Goal: Information Seeking & Learning: Find specific fact

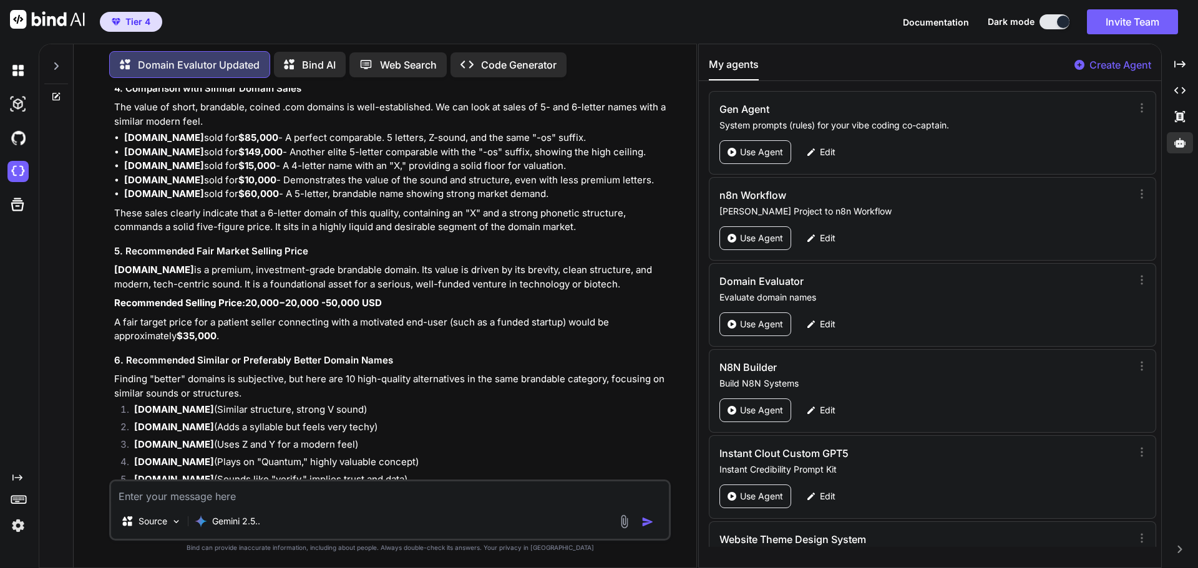
scroll to position [5887, 0]
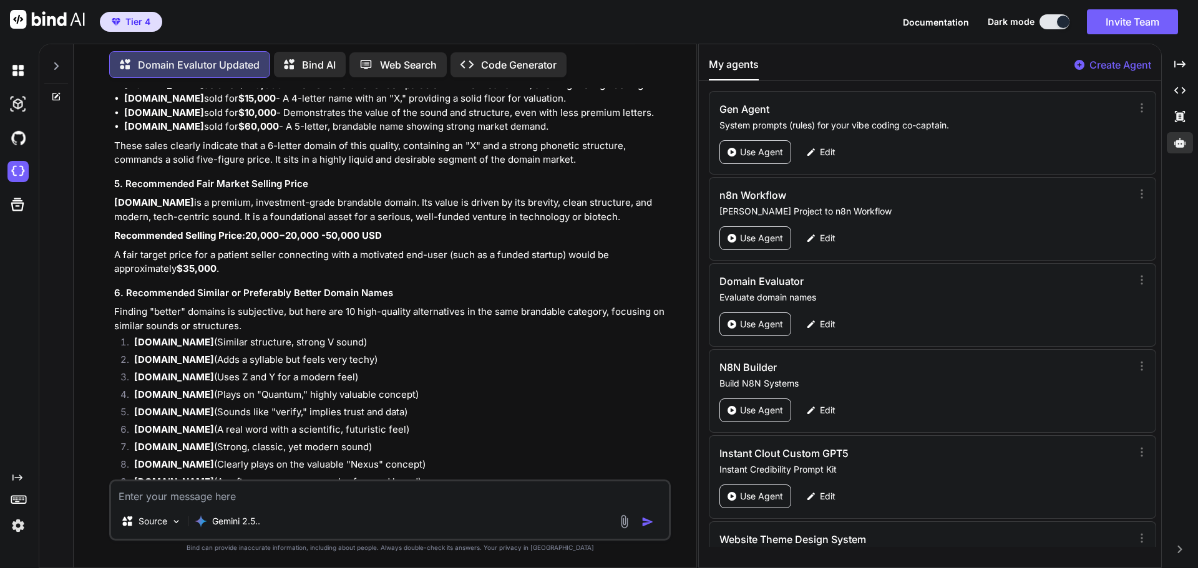
click at [240, 495] on textarea at bounding box center [390, 492] width 558 height 22
type textarea "s"
type textarea "[DOMAIN_NAME]"
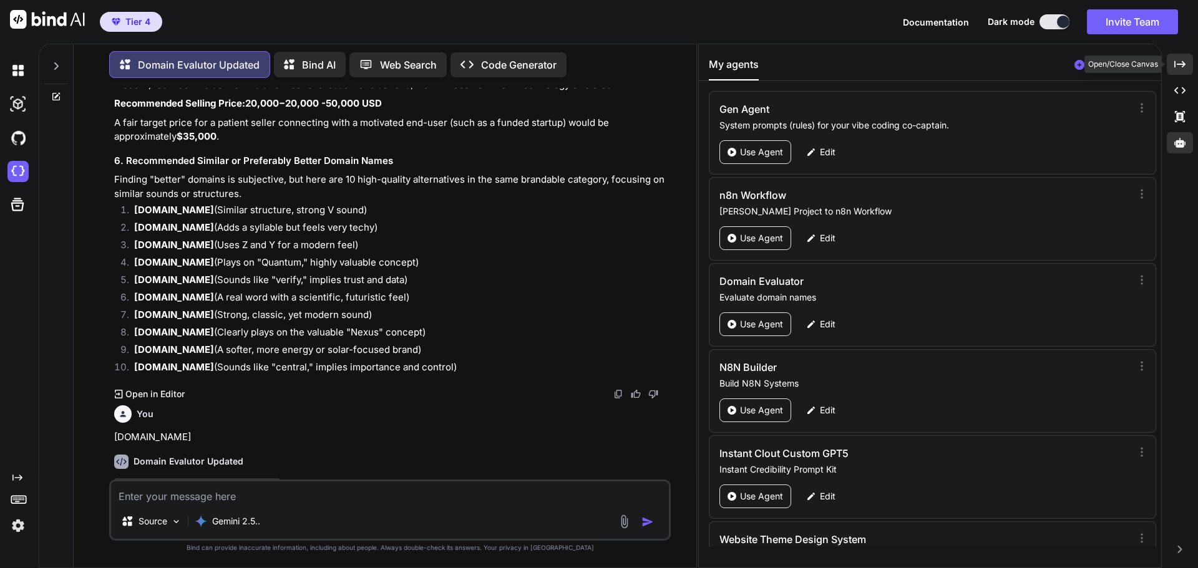
click at [1181, 62] on icon at bounding box center [1179, 63] width 11 height 7
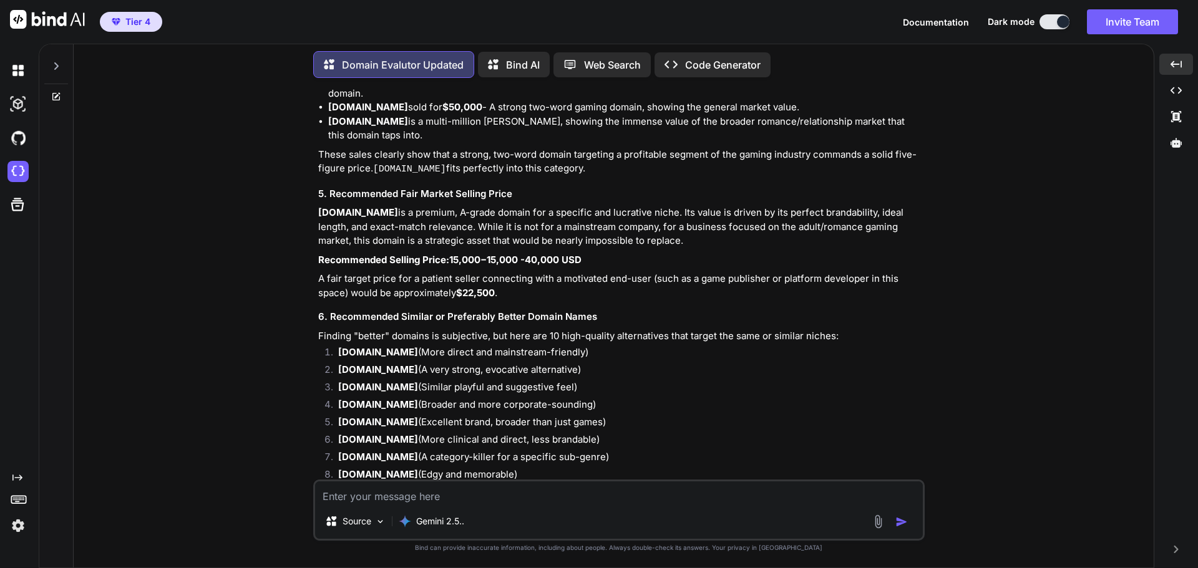
scroll to position [6790, 0]
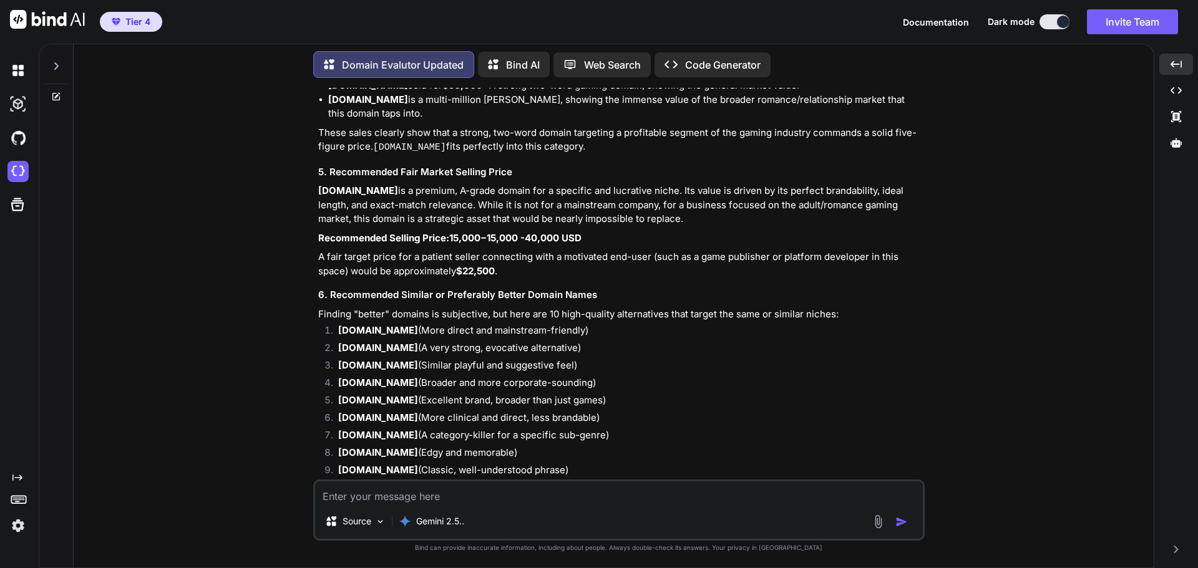
click at [475, 499] on textarea at bounding box center [618, 492] width 607 height 22
type textarea "[DOMAIN_NAME]"
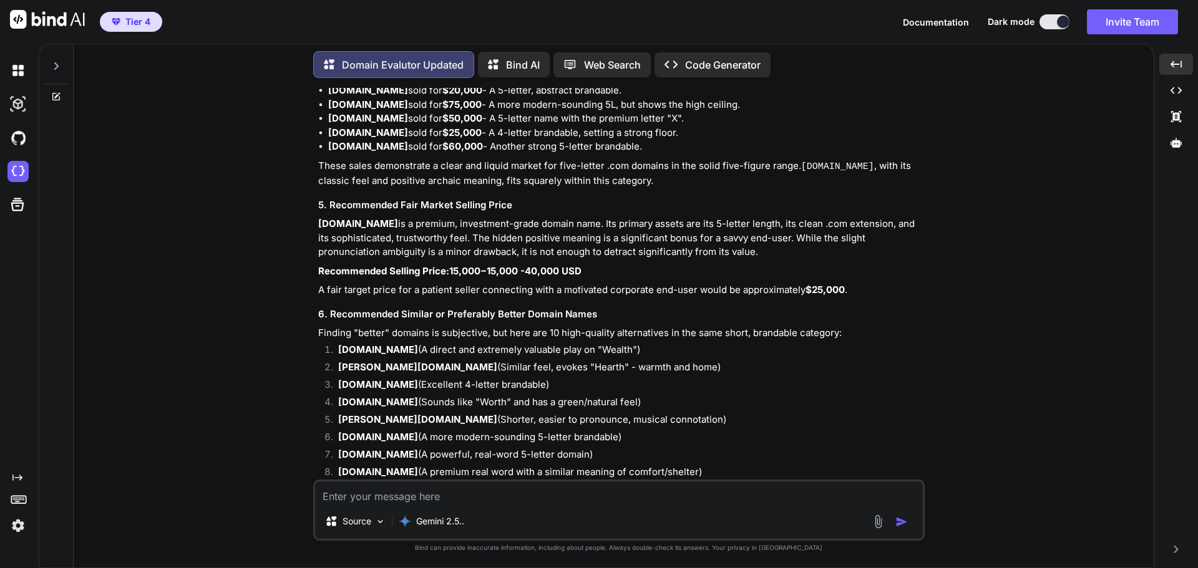
scroll to position [7862, 0]
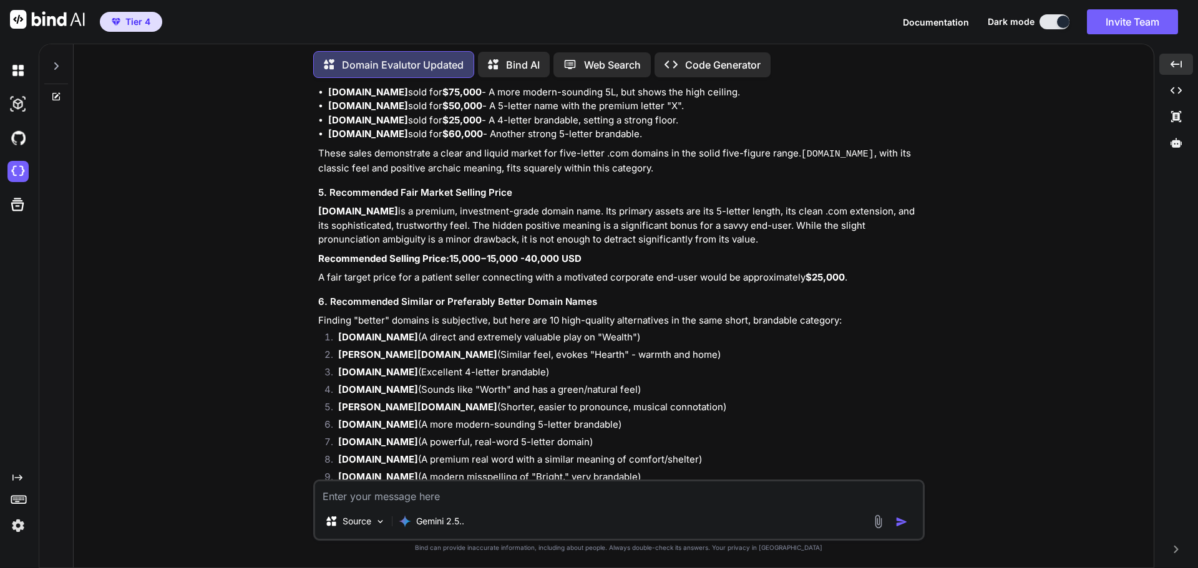
click at [470, 496] on textarea at bounding box center [618, 492] width 607 height 22
paste textarea "[DOMAIN_NAME]"
type textarea "[DOMAIN_NAME]"
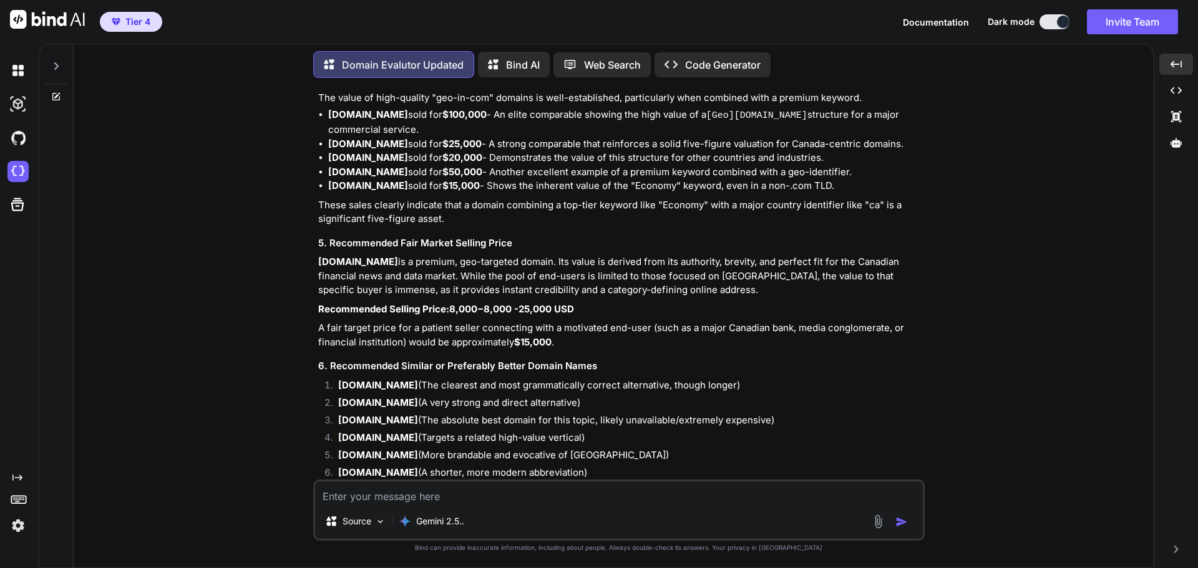
scroll to position [8949, 0]
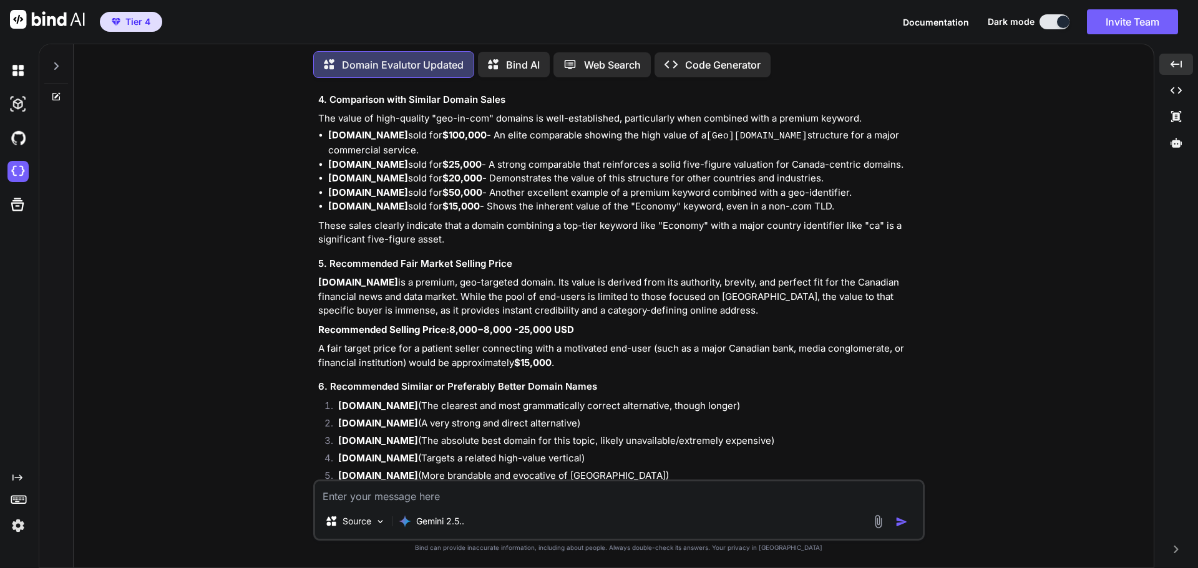
click at [433, 494] on textarea at bounding box center [618, 492] width 607 height 22
paste textarea "sippayments"
type textarea "[DOMAIN_NAME]"
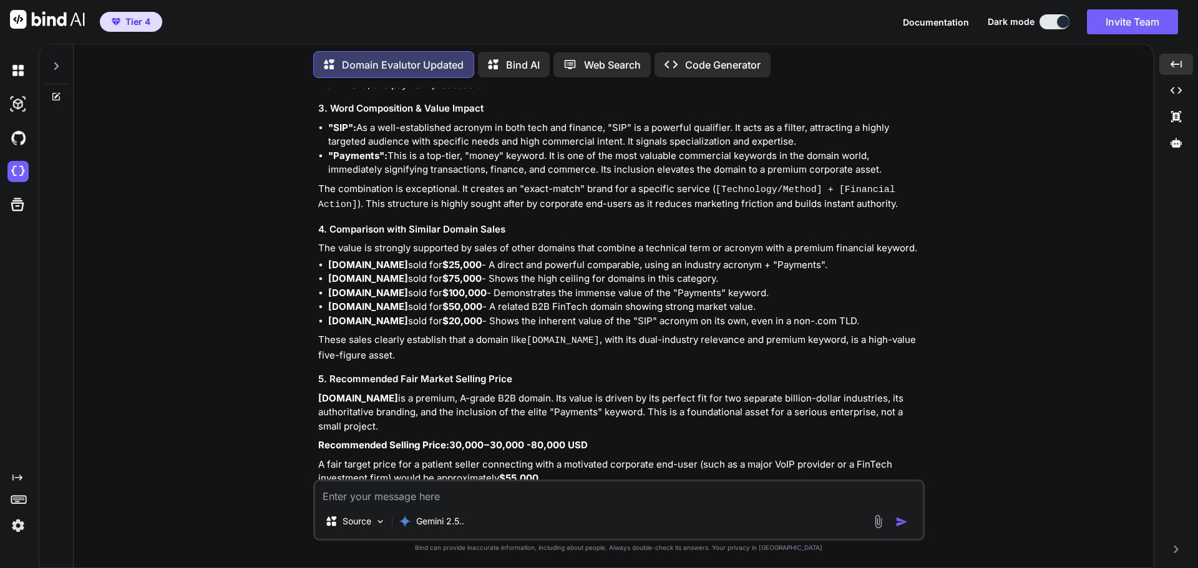
scroll to position [10135, 0]
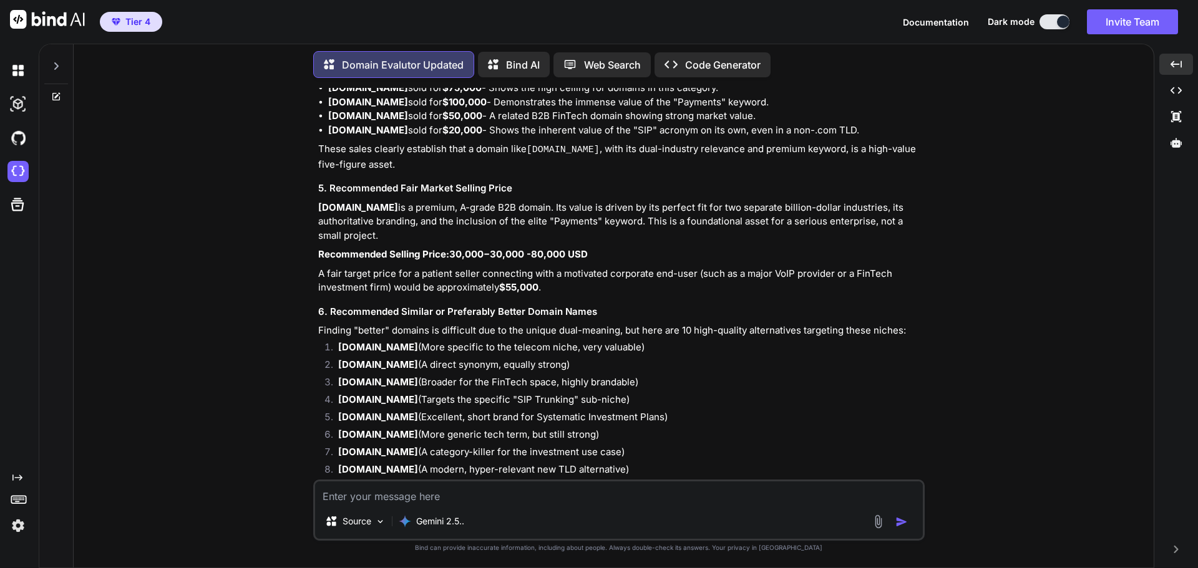
click at [420, 491] on textarea at bounding box center [618, 492] width 607 height 22
paste textarea "[DOMAIN_NAME]"
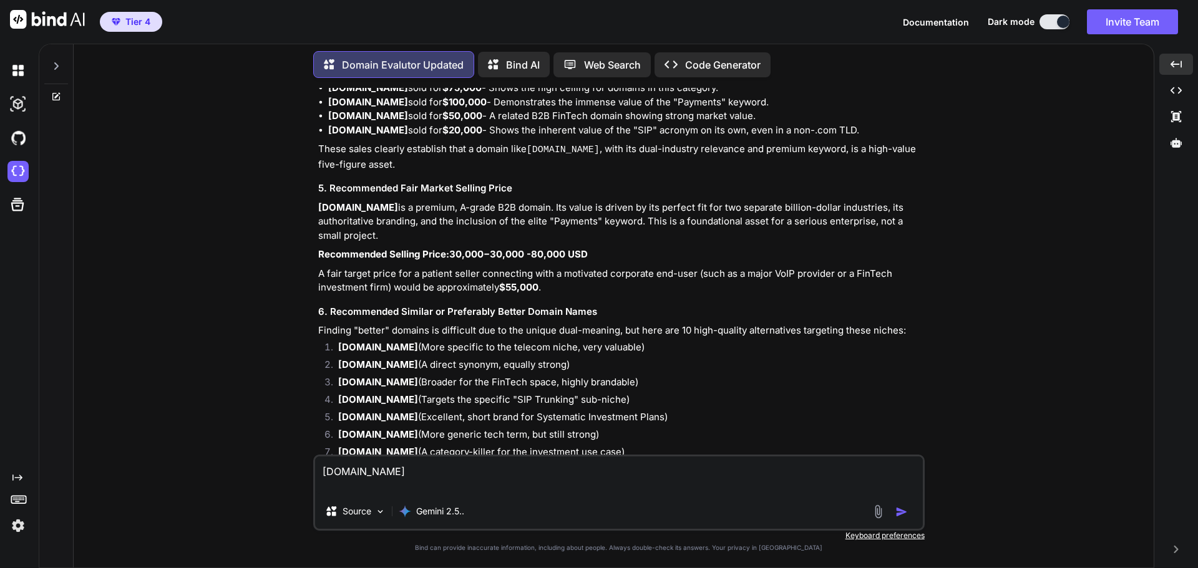
type textarea "[DOMAIN_NAME]"
click at [902, 513] on img "button" at bounding box center [901, 512] width 12 height 12
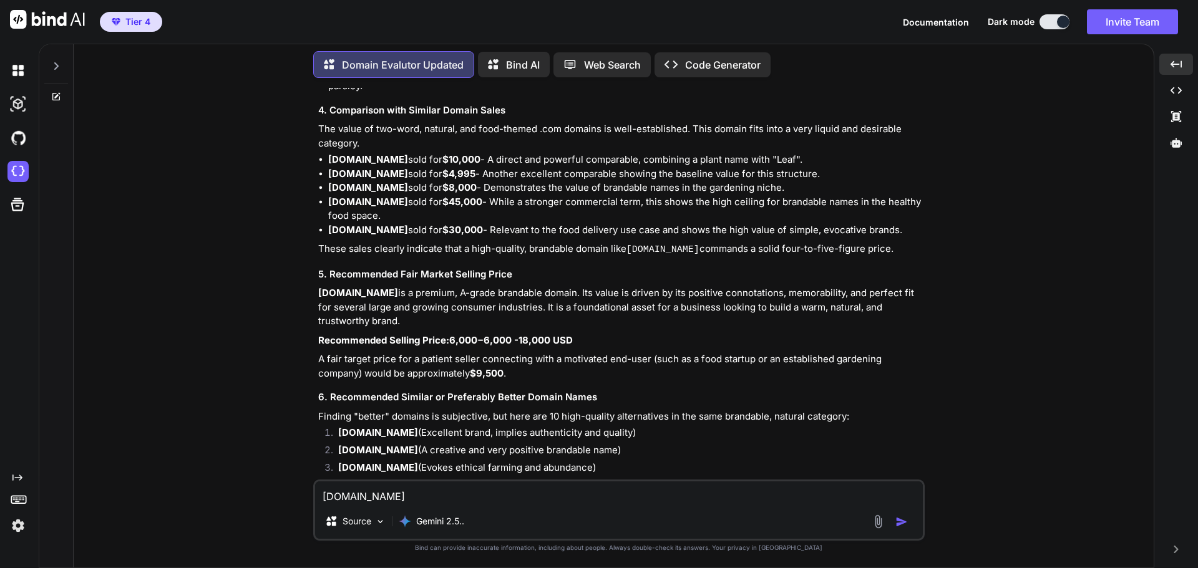
scroll to position [11235, 0]
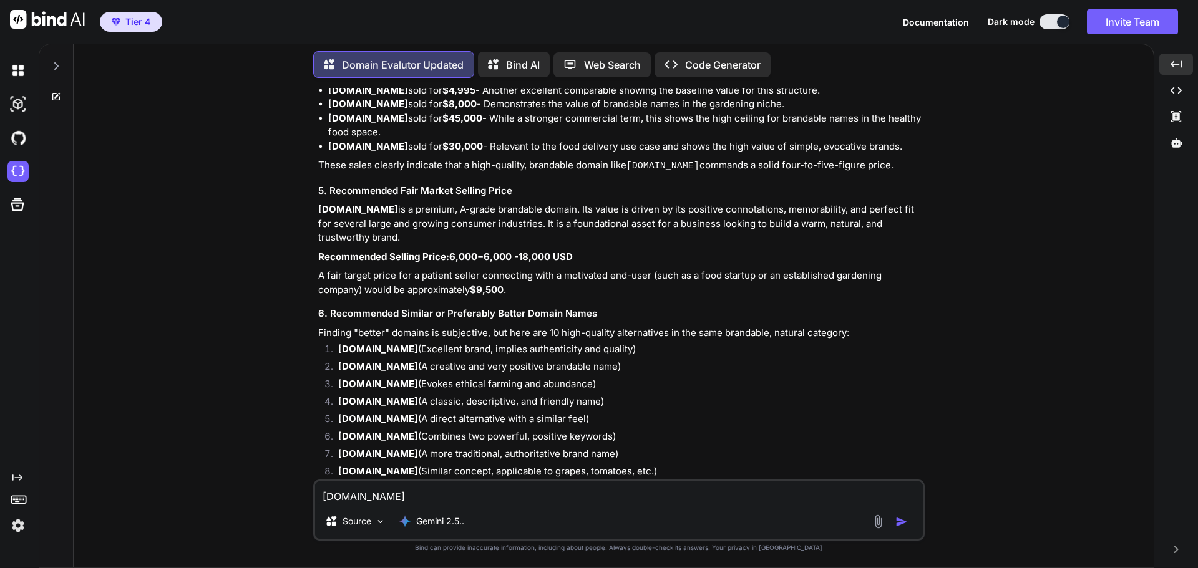
click at [440, 497] on textarea "[DOMAIN_NAME]" at bounding box center [618, 492] width 607 height 22
type textarea "BrowseApis"
click at [897, 521] on img "button" at bounding box center [901, 522] width 12 height 12
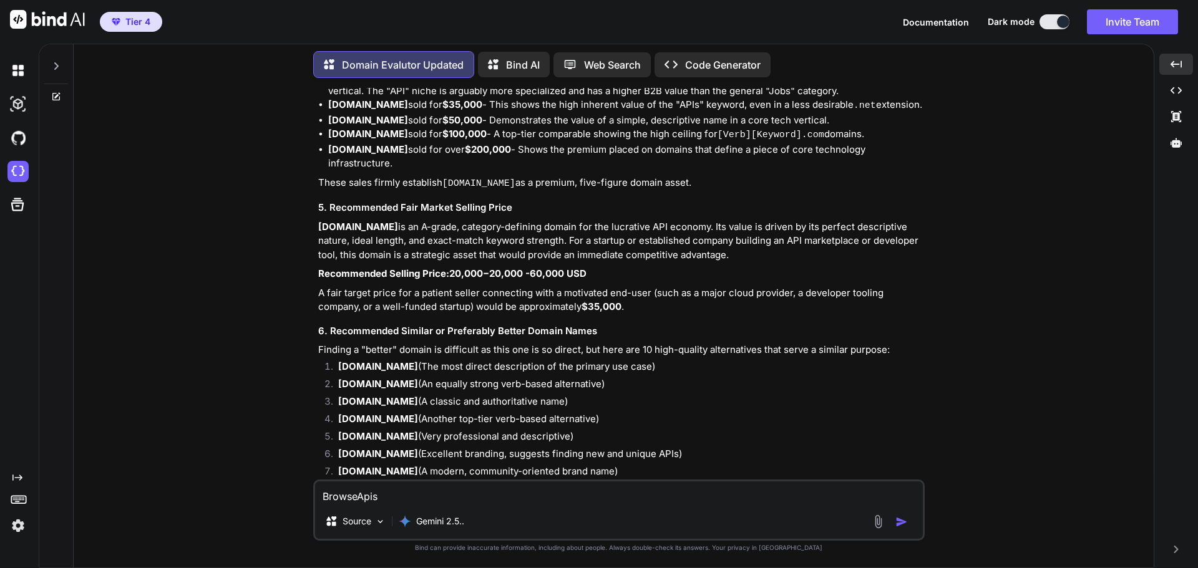
scroll to position [12401, 0]
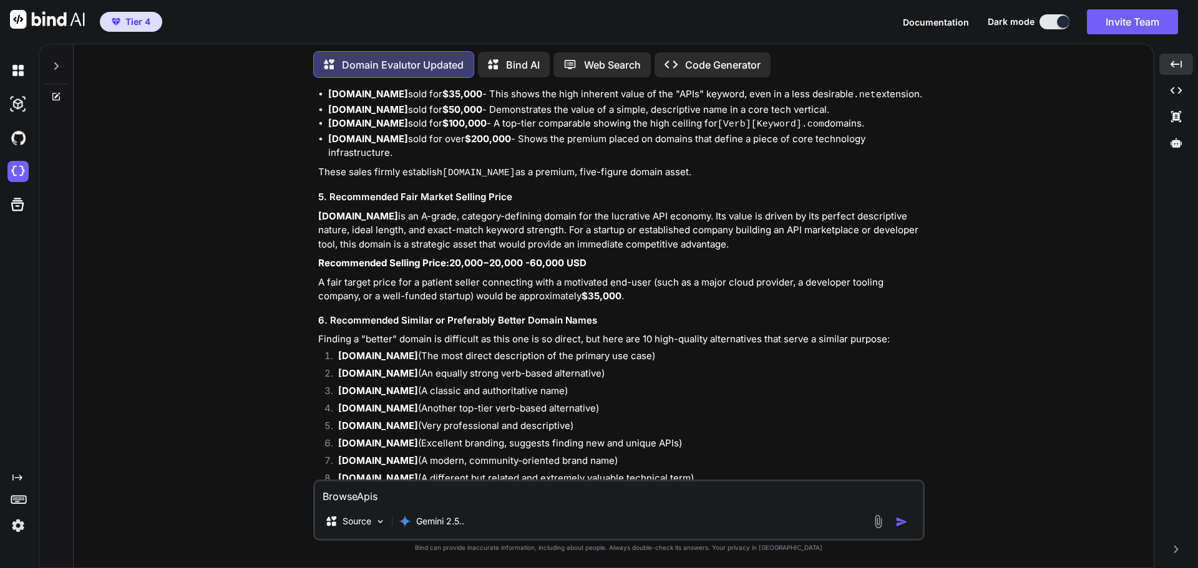
click at [414, 472] on strong "[DOMAIN_NAME]" at bounding box center [378, 478] width 80 height 12
click at [394, 472] on strong "[DOMAIN_NAME]" at bounding box center [378, 478] width 80 height 12
drag, startPoint x: 388, startPoint y: 412, endPoint x: 369, endPoint y: 414, distance: 18.8
click at [369, 472] on strong "[DOMAIN_NAME]" at bounding box center [378, 478] width 80 height 12
click at [418, 419] on li "[DOMAIN_NAME] (Very professional and descriptive)" at bounding box center [625, 427] width 594 height 17
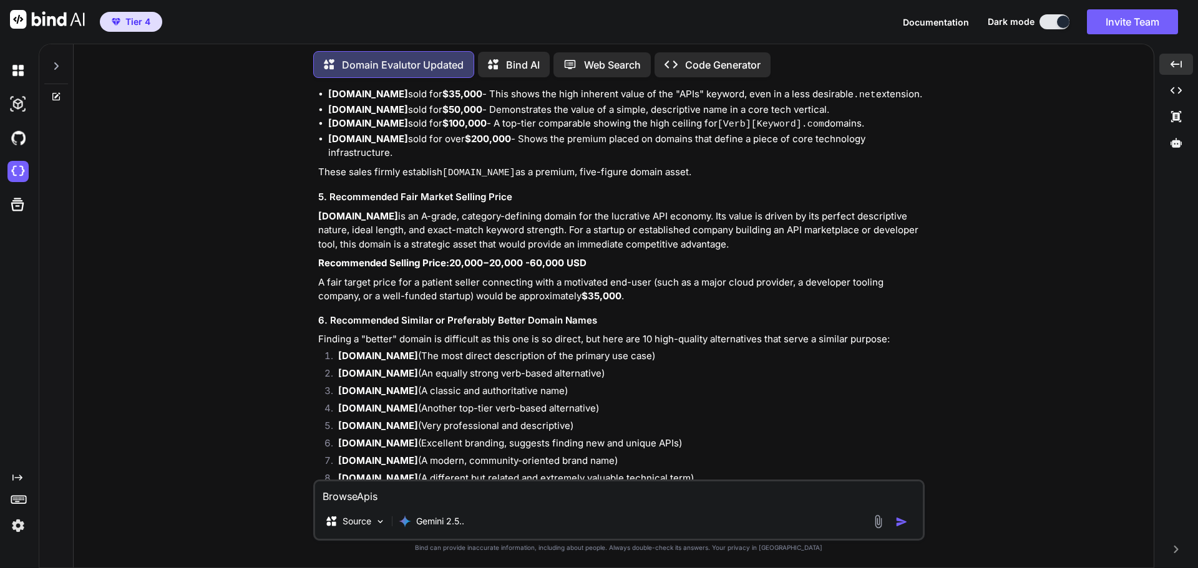
drag, startPoint x: 416, startPoint y: 412, endPoint x: 339, endPoint y: 416, distance: 77.4
click at [339, 472] on li "[DOMAIN_NAME] (A different but related and extremely valuable technical term)" at bounding box center [625, 480] width 594 height 17
copy strong "[DOMAIN_NAME]"
drag, startPoint x: 432, startPoint y: 290, endPoint x: 341, endPoint y: 294, distance: 91.2
click at [341, 350] on strong "[DOMAIN_NAME]" at bounding box center [378, 356] width 80 height 12
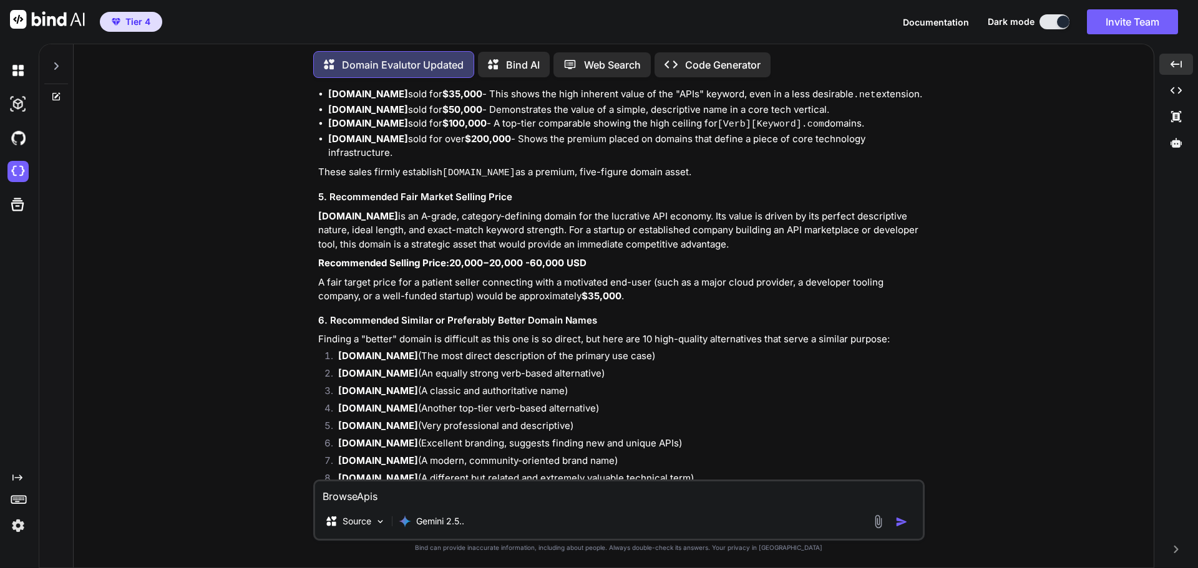
copy strong "[DOMAIN_NAME]"
click at [639, 384] on li "[DOMAIN_NAME] (A classic and authoritative name)" at bounding box center [625, 392] width 594 height 17
drag, startPoint x: 399, startPoint y: 307, endPoint x: 339, endPoint y: 310, distance: 59.9
click at [339, 367] on strong "[DOMAIN_NAME]" at bounding box center [378, 373] width 80 height 12
copy strong "[DOMAIN_NAME]"
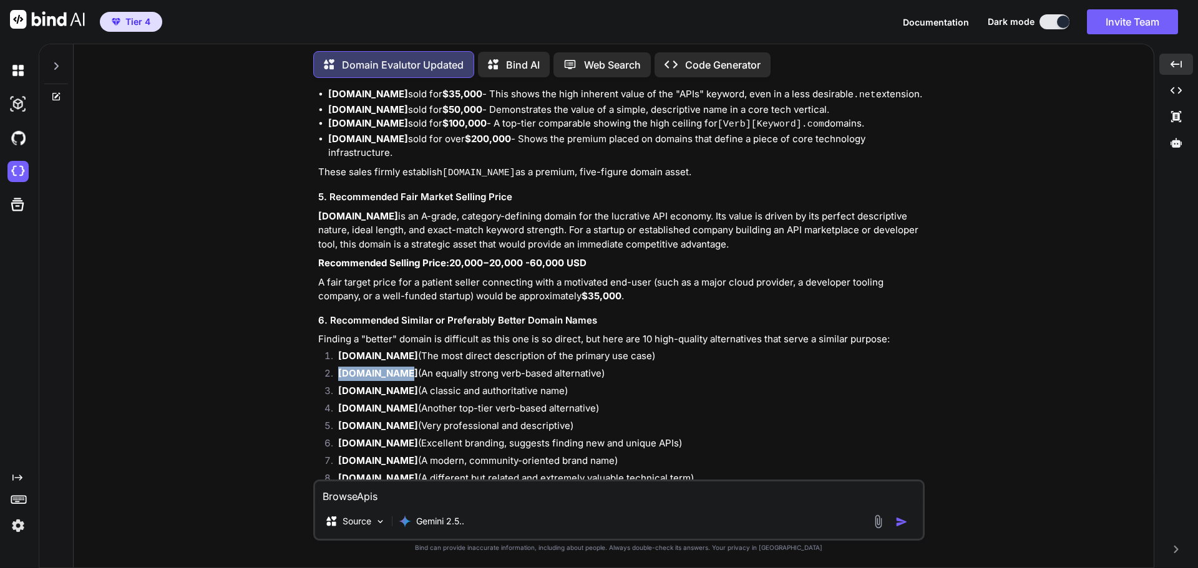
click at [486, 437] on li "[DOMAIN_NAME] (Excellent branding, suggests finding new and unique APIs)" at bounding box center [625, 445] width 594 height 17
drag, startPoint x: 412, startPoint y: 341, endPoint x: 341, endPoint y: 342, distance: 71.1
click at [341, 402] on strong "[DOMAIN_NAME]" at bounding box center [378, 408] width 80 height 12
copy strong "[DOMAIN_NAME]"
click at [616, 472] on li "[DOMAIN_NAME] (A different but related and extremely valuable technical term)" at bounding box center [625, 480] width 594 height 17
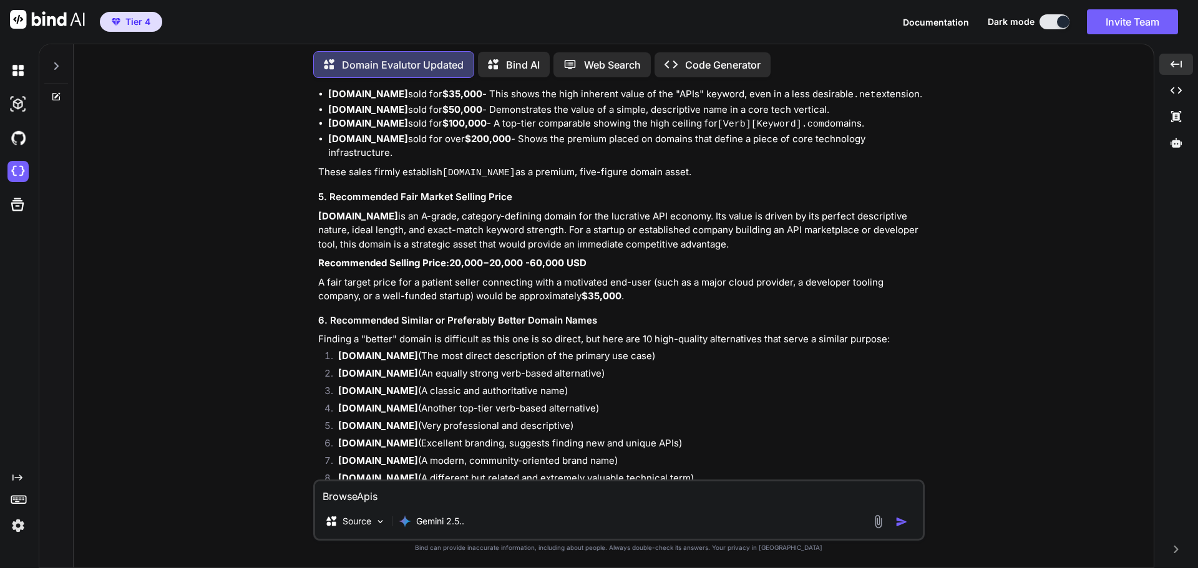
click at [389, 437] on strong "[DOMAIN_NAME]" at bounding box center [378, 443] width 80 height 12
drag, startPoint x: 419, startPoint y: 377, endPoint x: 341, endPoint y: 378, distance: 78.0
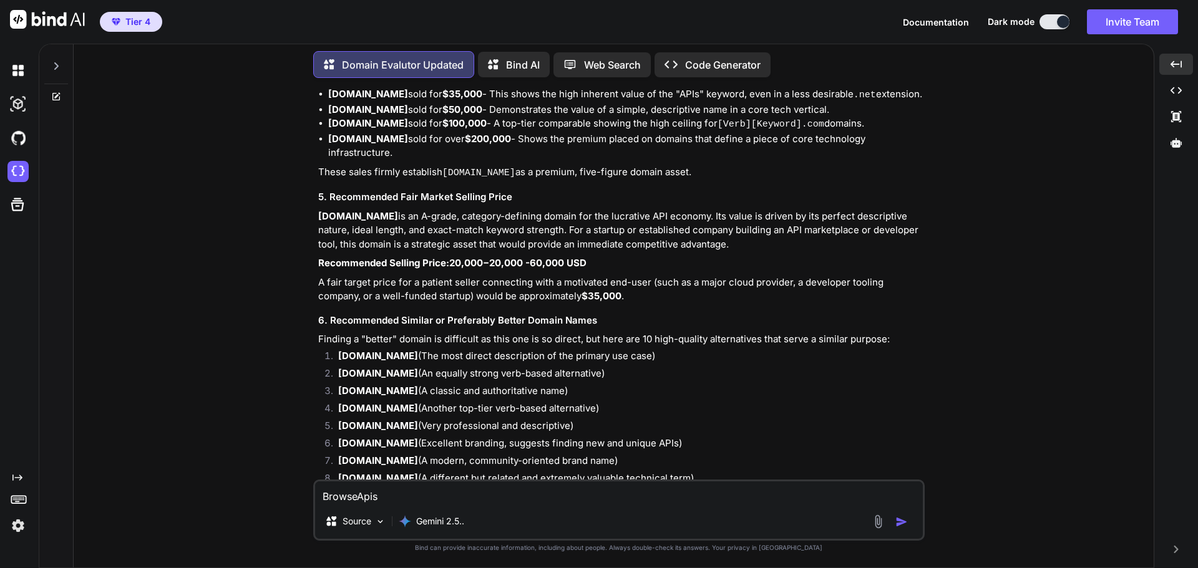
click at [341, 437] on strong "[DOMAIN_NAME]" at bounding box center [378, 443] width 80 height 12
copy strong "[DOMAIN_NAME]"
click at [500, 437] on li "[DOMAIN_NAME] (Excellent branding, suggests finding new and unique APIs)" at bounding box center [625, 445] width 594 height 17
drag, startPoint x: 410, startPoint y: 393, endPoint x: 341, endPoint y: 399, distance: 70.1
click at [341, 455] on strong "[DOMAIN_NAME]" at bounding box center [378, 461] width 80 height 12
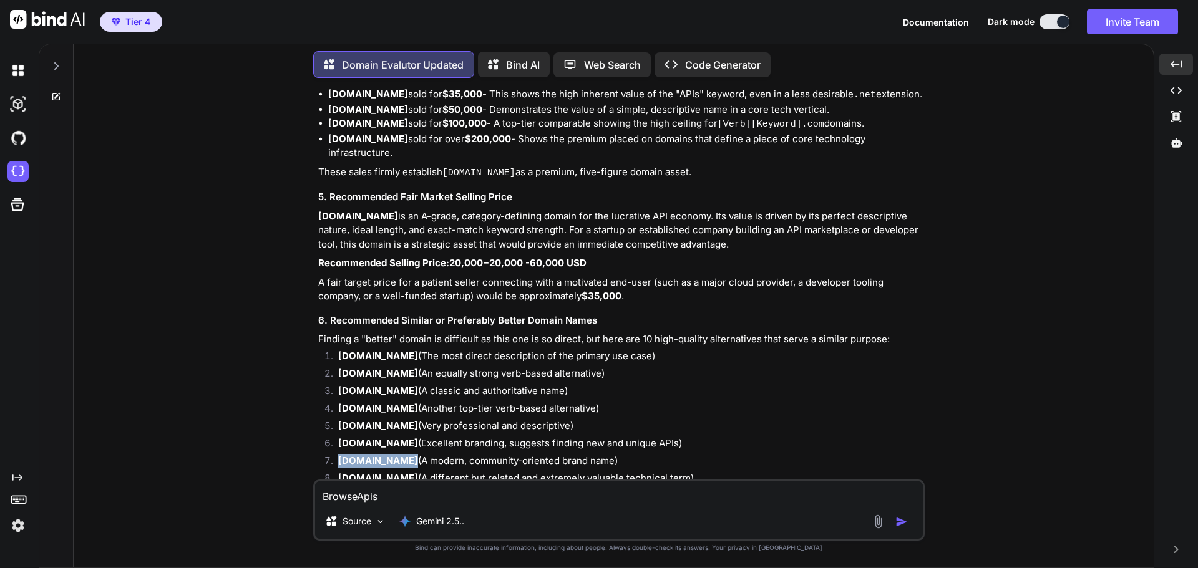
copy strong "[DOMAIN_NAME]"
click at [745, 437] on li "[DOMAIN_NAME] (Excellent branding, suggests finding new and unique APIs)" at bounding box center [625, 445] width 594 height 17
drag, startPoint x: 415, startPoint y: 411, endPoint x: 340, endPoint y: 413, distance: 74.9
click at [340, 472] on strong "[DOMAIN_NAME]" at bounding box center [378, 478] width 80 height 12
copy strong "[DOMAIN_NAME]"
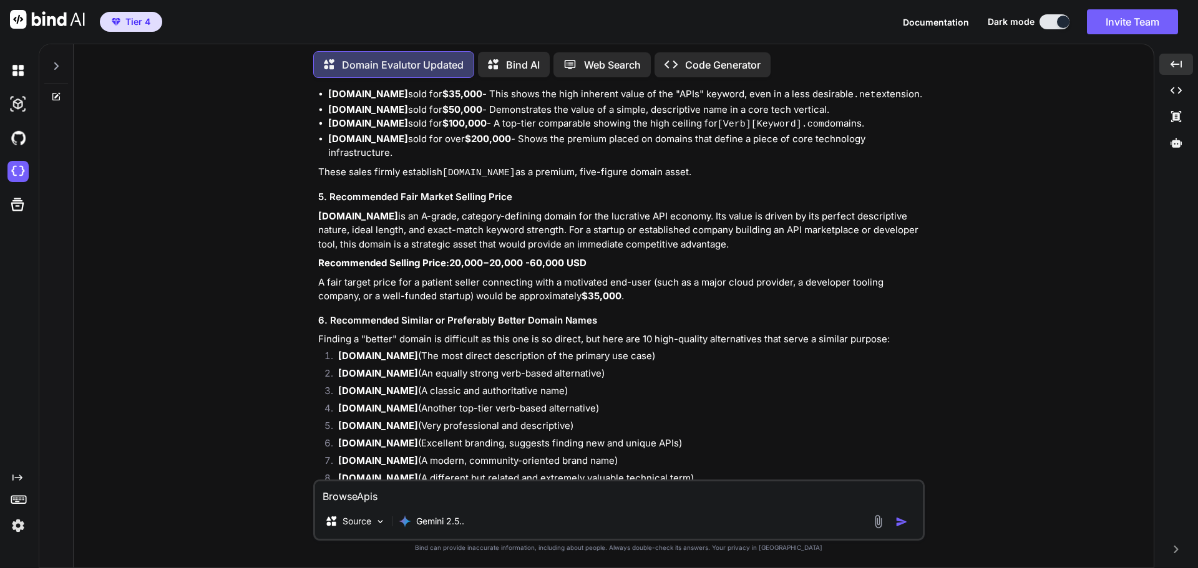
click at [607, 437] on li "[DOMAIN_NAME] (Excellent branding, suggests finding new and unique APIs)" at bounding box center [625, 445] width 594 height 17
click at [417, 490] on strong "[DOMAIN_NAME]" at bounding box center [378, 496] width 80 height 12
drag, startPoint x: 417, startPoint y: 433, endPoint x: 339, endPoint y: 435, distance: 78.0
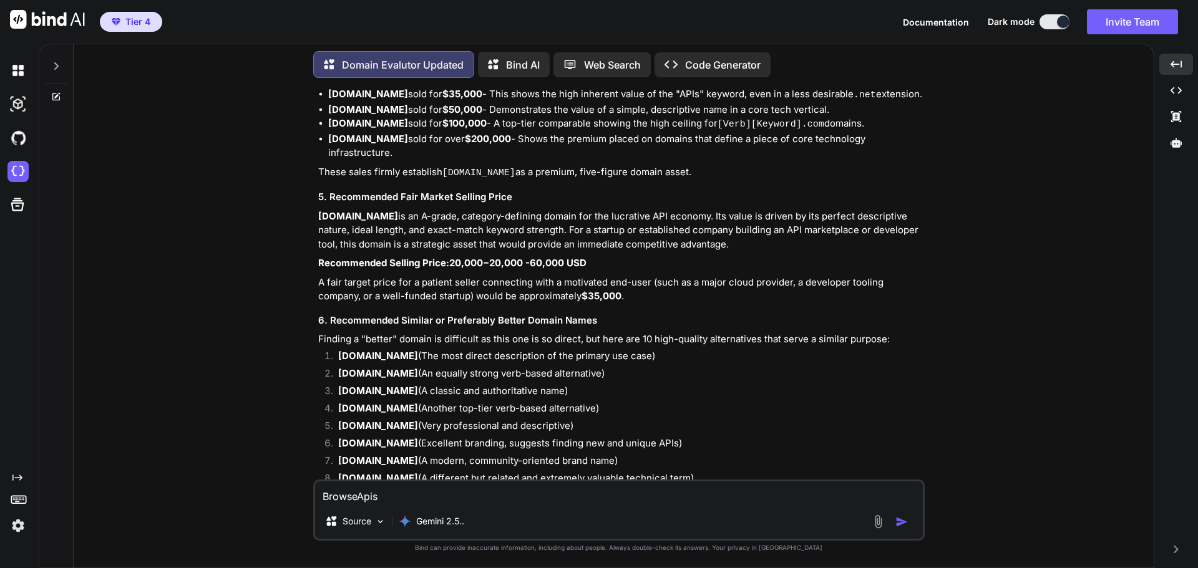
click at [339, 489] on li "[DOMAIN_NAME] (Focuses on the action of integration, very strong)" at bounding box center [625, 497] width 594 height 17
copy strong "[DOMAIN_NAME]"
click at [498, 489] on li "[DOMAIN_NAME] (Focuses on the action of integration, very strong)" at bounding box center [625, 497] width 594 height 17
drag, startPoint x: 392, startPoint y: 443, endPoint x: 339, endPoint y: 445, distance: 53.0
click at [339, 507] on strong "[DOMAIN_NAME]" at bounding box center [378, 513] width 80 height 12
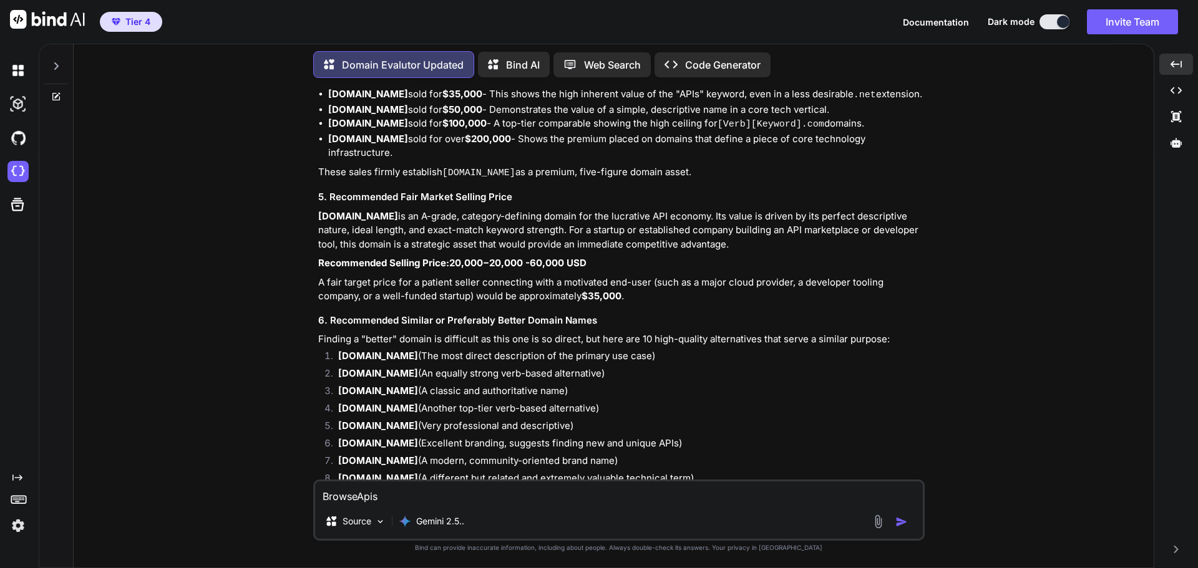
copy strong "[DOMAIN_NAME]"
click at [457, 501] on textarea "BrowseApis" at bounding box center [618, 492] width 607 height 22
type textarea "TrussPay"
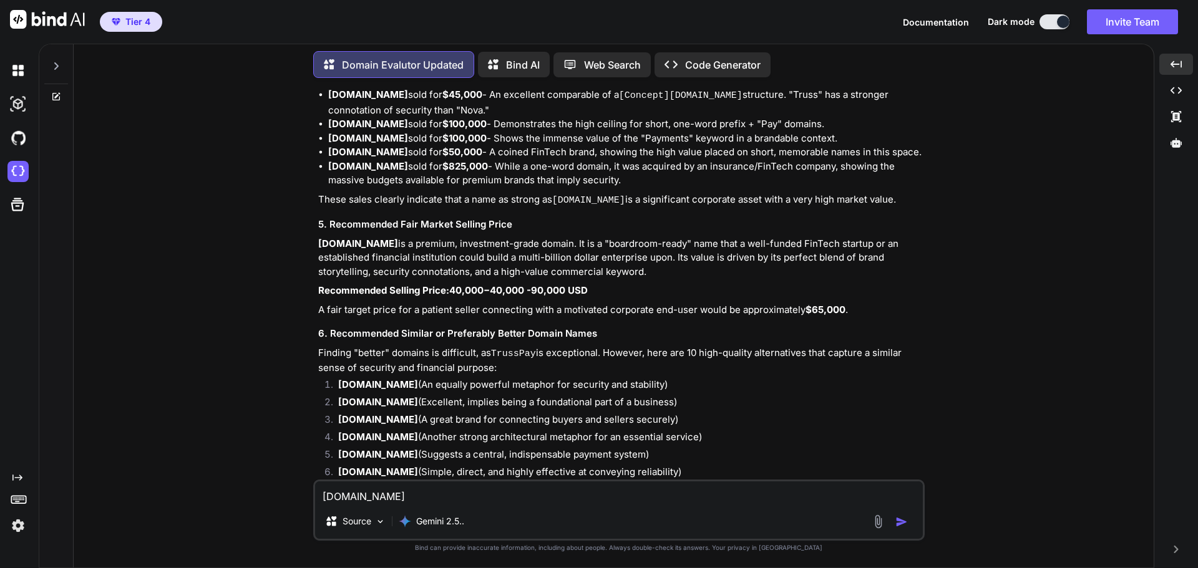
scroll to position [13520, 0]
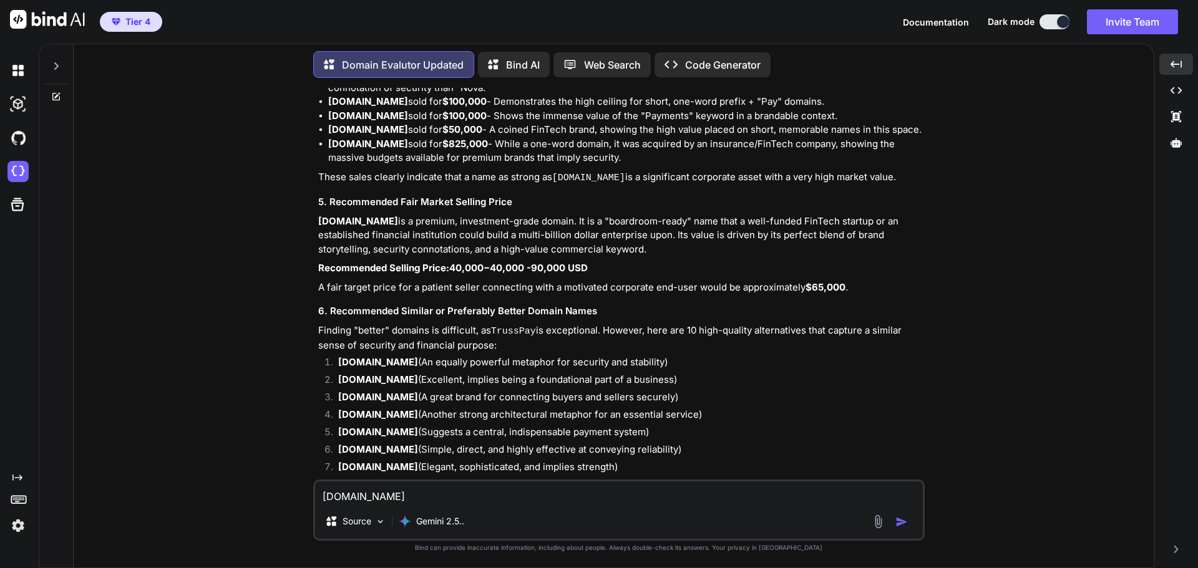
type textarea "[DOMAIN_NAME]"
